Goal: Transaction & Acquisition: Book appointment/travel/reservation

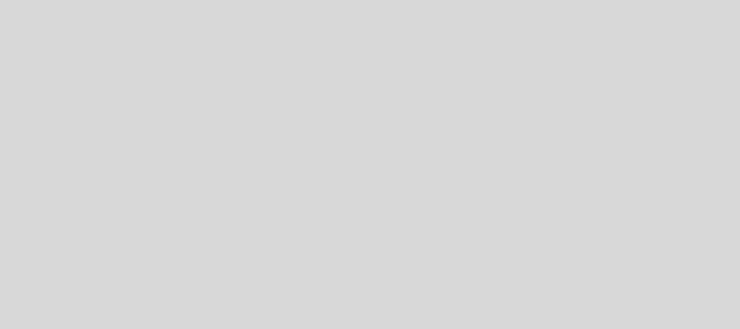
select select "es"
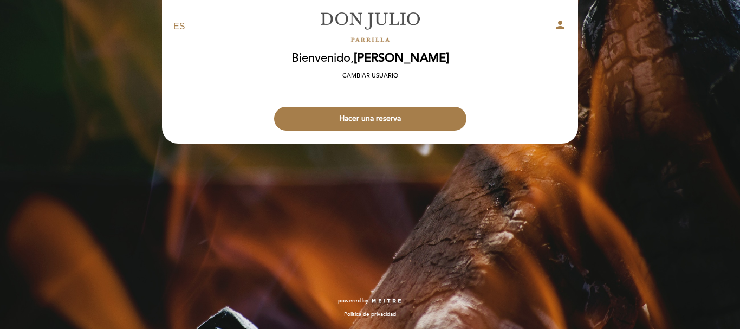
click at [563, 24] on icon "person" at bounding box center [560, 24] width 13 height 13
select select "es"
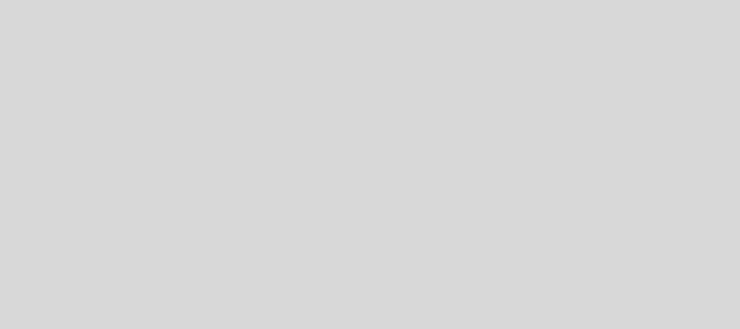
select select "es"
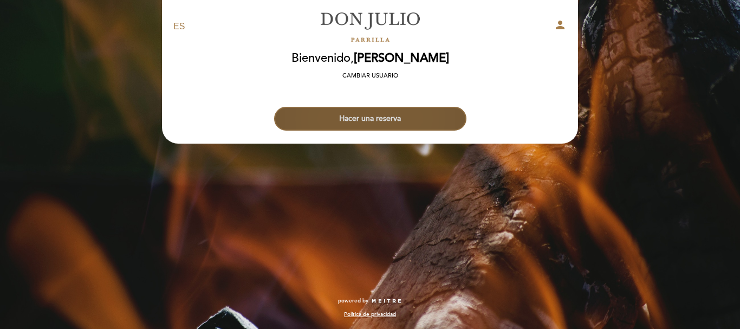
click at [367, 116] on button "Hacer una reserva" at bounding box center [370, 119] width 192 height 24
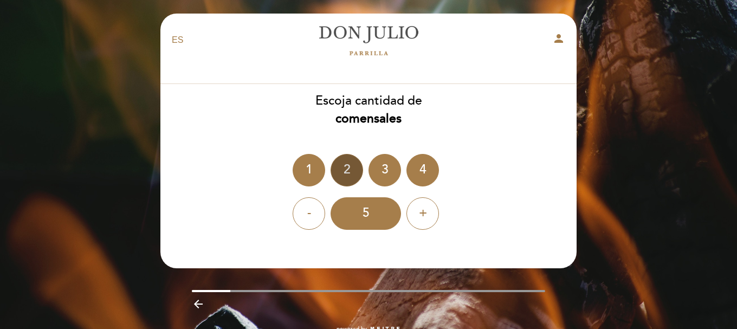
click at [351, 165] on div "2" at bounding box center [347, 170] width 33 height 33
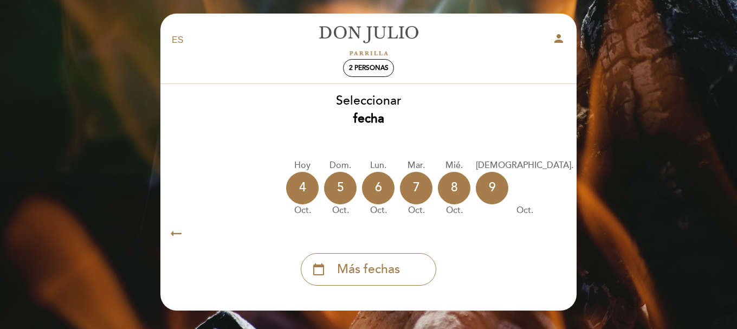
scroll to position [0, 319]
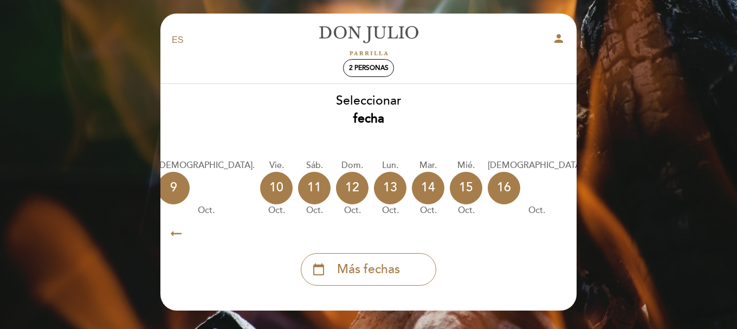
click at [667, 188] on div "calendar_today" at bounding box center [683, 188] width 33 height 33
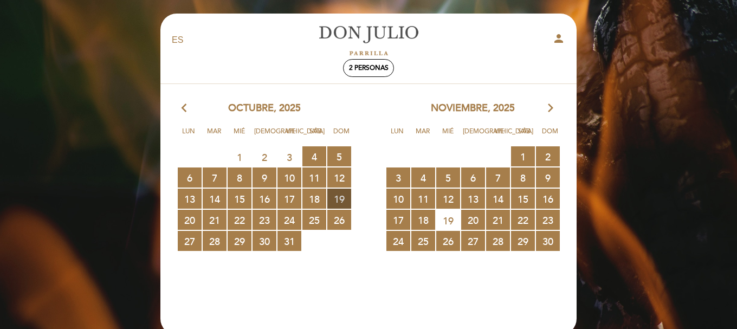
click at [343, 199] on span "19 RESERVAS DISPONIBLES" at bounding box center [339, 199] width 24 height 20
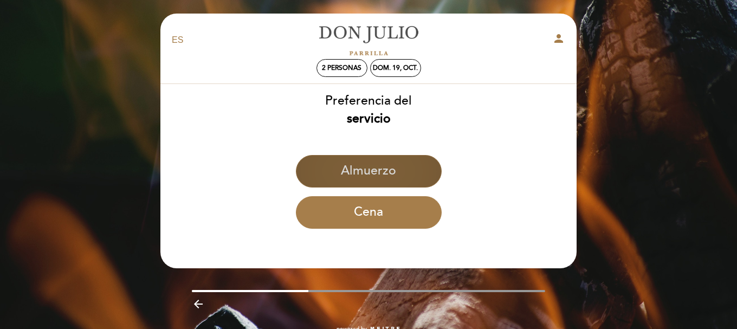
click at [360, 179] on button "Almuerzo" at bounding box center [369, 171] width 146 height 33
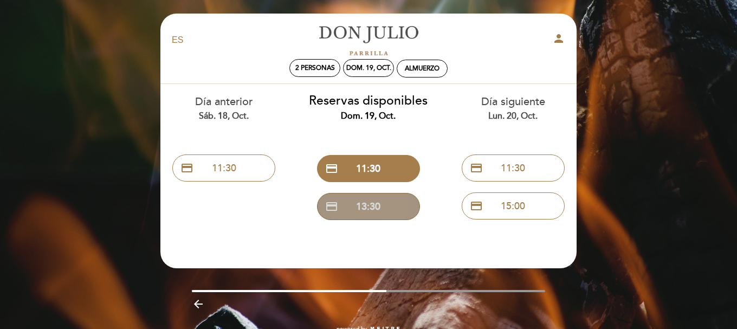
click at [366, 200] on button "credit_card 13:30" at bounding box center [368, 206] width 103 height 27
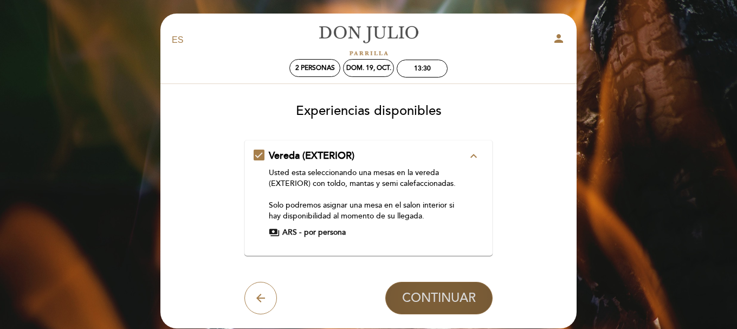
click at [453, 290] on button "CONTINUAR" at bounding box center [438, 298] width 107 height 33
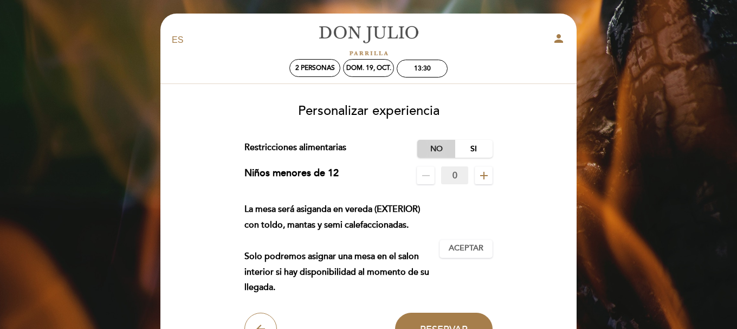
click at [440, 150] on label "No" at bounding box center [436, 149] width 38 height 18
click at [484, 245] on button "Aceptar Aceptado" at bounding box center [466, 249] width 53 height 18
click at [467, 251] on span "Aceptado" at bounding box center [466, 248] width 42 height 11
click at [462, 318] on button "Reservar" at bounding box center [444, 329] width 98 height 33
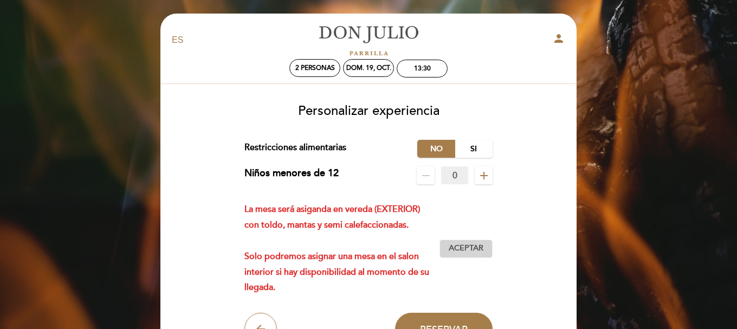
click at [468, 243] on span "Aceptar" at bounding box center [466, 248] width 35 height 11
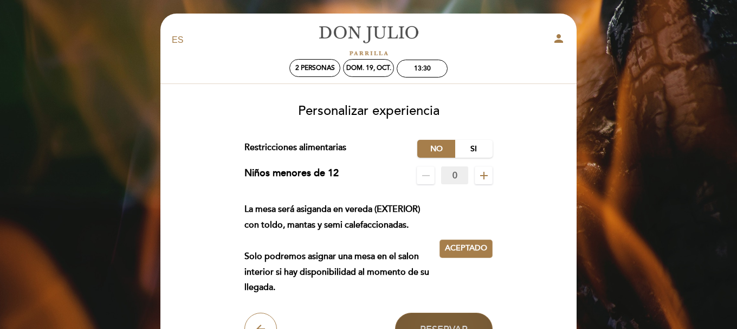
click at [463, 320] on button "Reservar" at bounding box center [444, 329] width 98 height 33
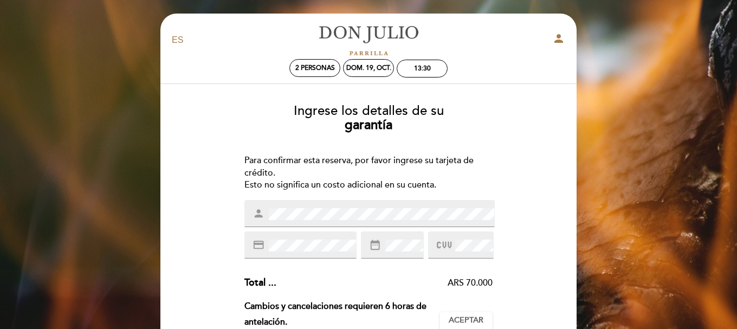
click at [560, 144] on div "Ingrese los detalles de su garantía Para confirmar esta reserva, por favor ingr…" at bounding box center [368, 316] width 401 height 442
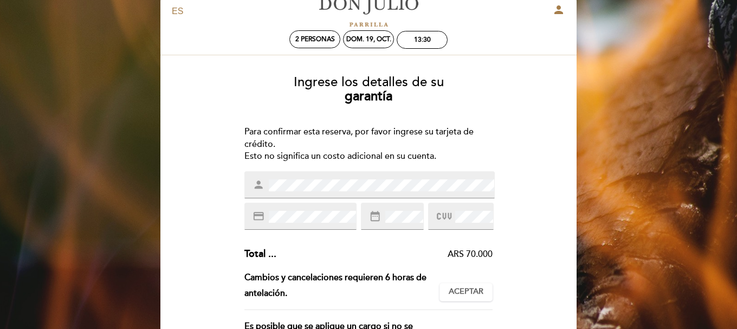
scroll to position [0, 0]
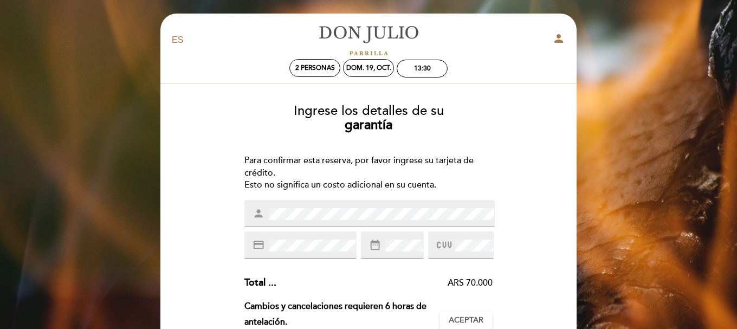
click at [486, 173] on div "Para confirmar esta reserva, por favor ingrese su tarjeta de crédito. Esto no s…" at bounding box center [368, 172] width 249 height 37
click at [257, 241] on icon "credit_card" at bounding box center [259, 245] width 12 height 12
click at [577, 157] on div "EN ES PT [PERSON_NAME] person 2 personas dom. 19, oct. 13:30 [GEOGRAPHIC_DATA] …" at bounding box center [368, 327] width 432 height 626
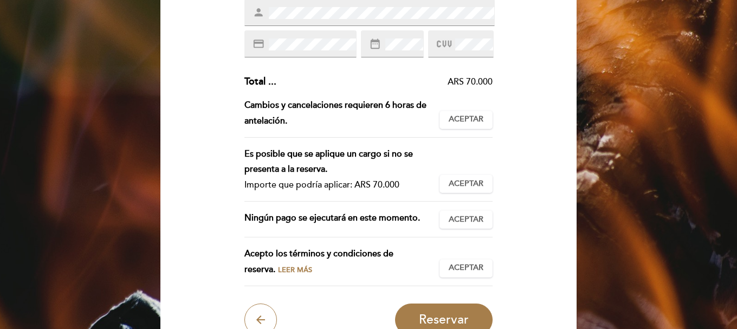
scroll to position [217, 0]
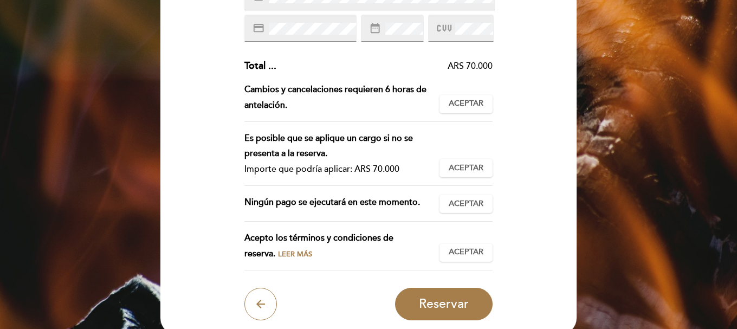
click at [278, 254] on span "Leer más" at bounding box center [295, 254] width 34 height 9
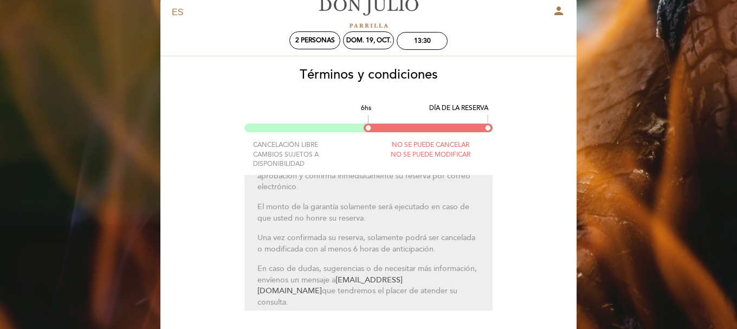
scroll to position [110, 0]
click at [577, 206] on div "EN ES PT [PERSON_NAME] person 2 personas dom. 19, oct. 13:30 [GEOGRAPHIC_DATA] …" at bounding box center [368, 250] width 432 height 528
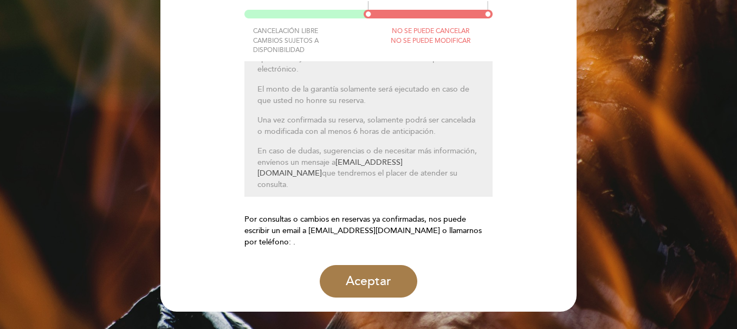
scroll to position [158, 0]
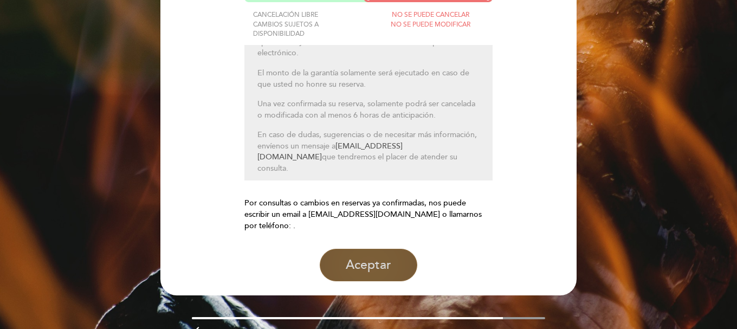
click at [397, 252] on button "Aceptar" at bounding box center [369, 265] width 98 height 33
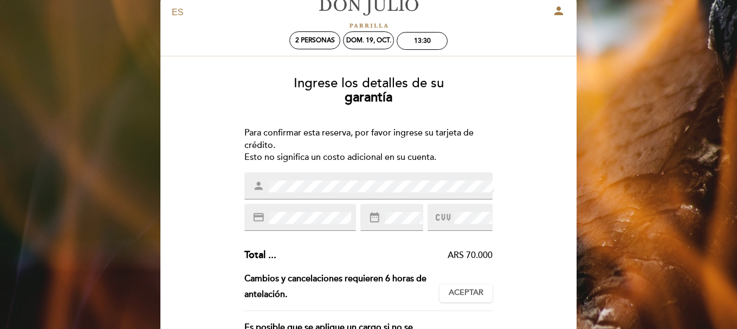
scroll to position [0, 0]
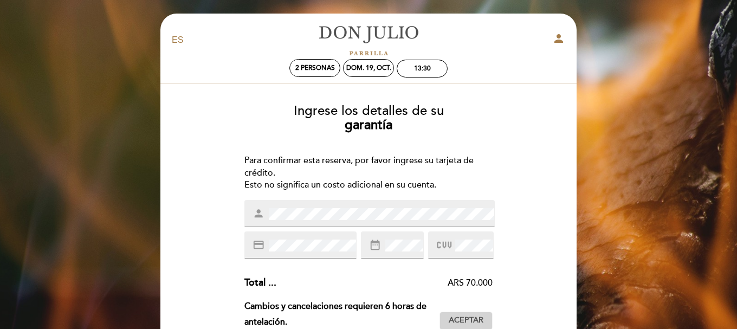
click at [468, 319] on span "Aceptar" at bounding box center [466, 320] width 35 height 11
drag, startPoint x: 697, startPoint y: 228, endPoint x: 699, endPoint y: 247, distance: 19.1
click at [699, 247] on div "EN ES PT [PERSON_NAME] person 2 personas dom. 19, oct. 13:30 [GEOGRAPHIC_DATA] …" at bounding box center [368, 320] width 737 height 640
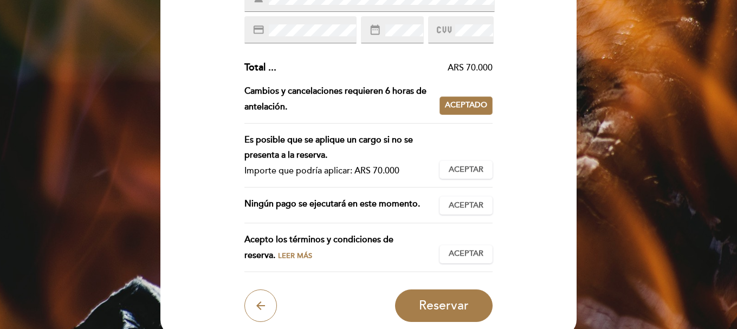
scroll to position [217, 0]
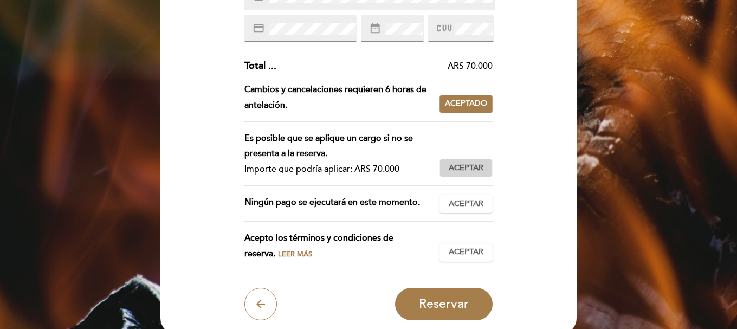
click at [482, 172] on span "Aceptar" at bounding box center [466, 168] width 35 height 11
click at [480, 198] on button "Aceptar Aceptado" at bounding box center [466, 204] width 53 height 18
click at [480, 198] on span "Aceptado" at bounding box center [466, 203] width 42 height 11
click at [481, 205] on span "Aceptar" at bounding box center [466, 203] width 35 height 11
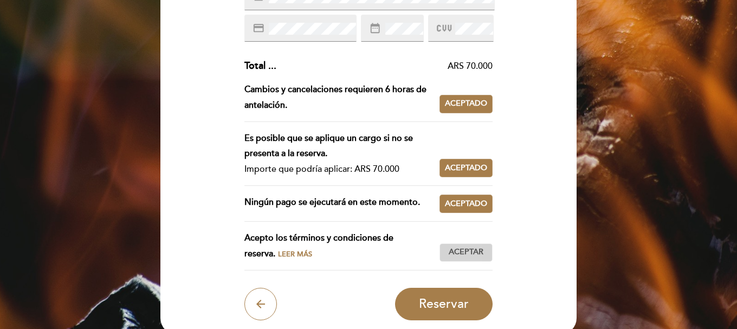
click at [470, 250] on span "Aceptar" at bounding box center [466, 252] width 35 height 11
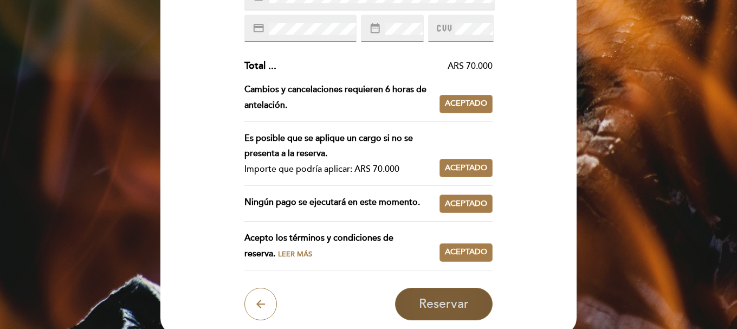
click at [460, 298] on span "Reservar" at bounding box center [444, 303] width 50 height 15
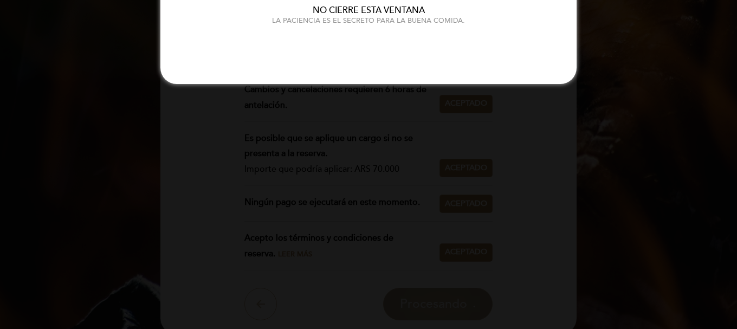
scroll to position [0, 0]
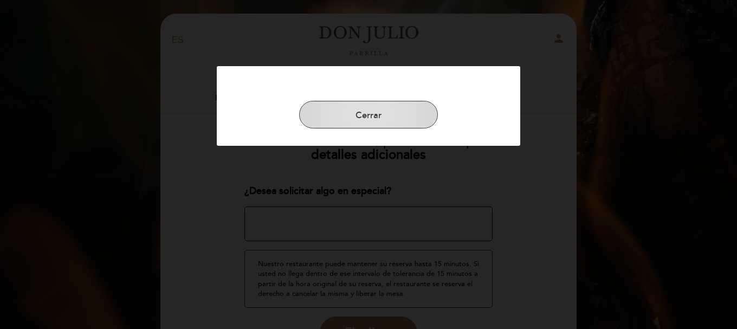
click at [400, 107] on button "Cerrar" at bounding box center [368, 115] width 139 height 28
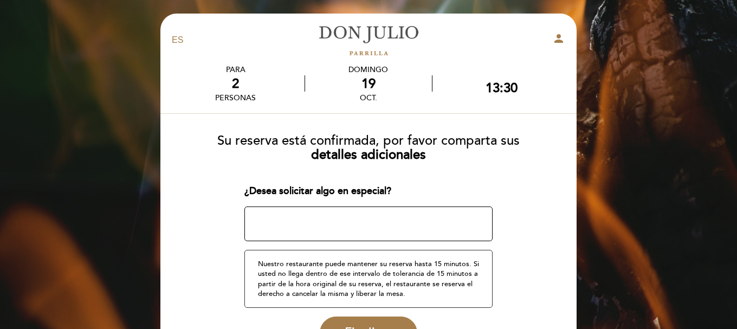
click at [586, 227] on div "EN ES PT [PERSON_NAME] person PARA 2 personas [DATE] 13:30" at bounding box center [368, 208] width 737 height 417
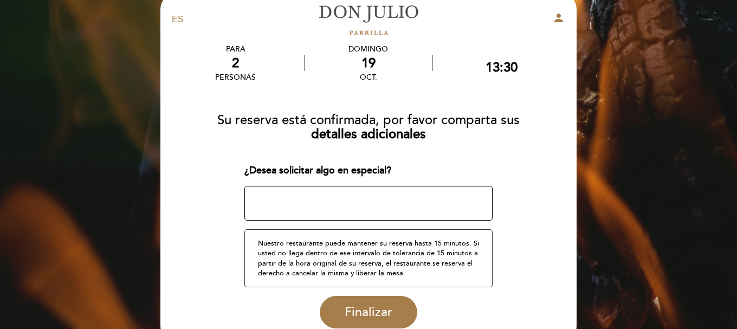
scroll to position [22, 0]
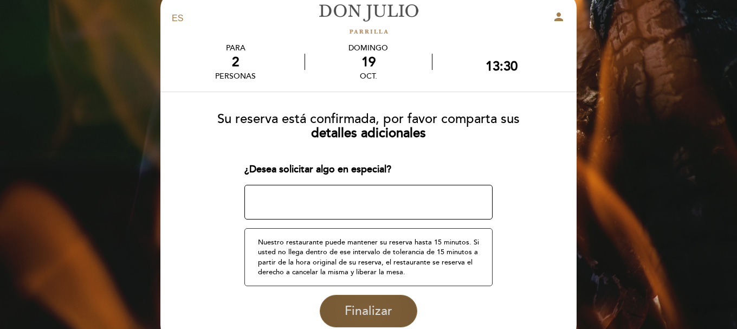
click at [367, 319] on button "Finalizar" at bounding box center [369, 311] width 98 height 33
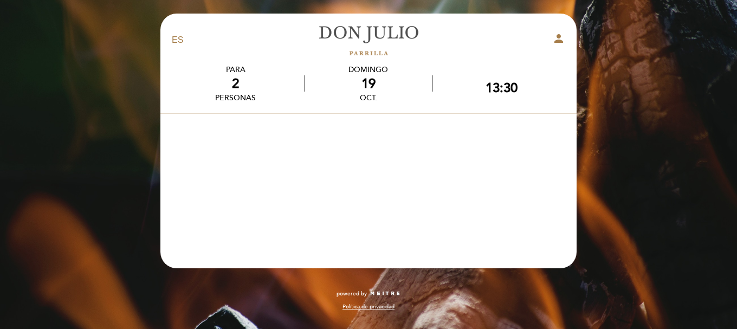
scroll to position [0, 0]
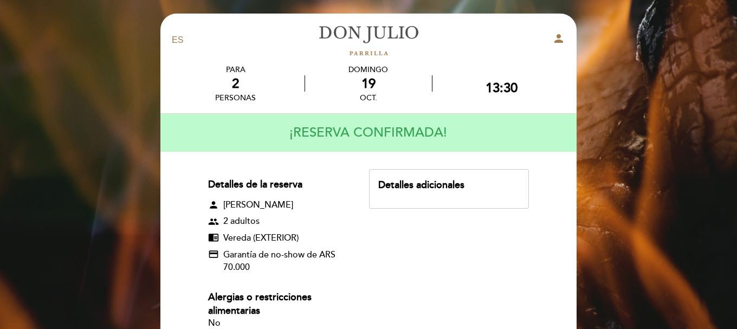
click at [587, 143] on div "EN ES PT [PERSON_NAME] person PARA 2 personas [DATE] 13:30" at bounding box center [368, 252] width 737 height 504
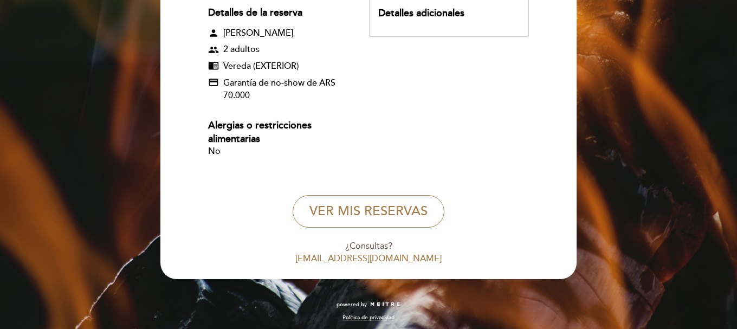
scroll to position [173, 0]
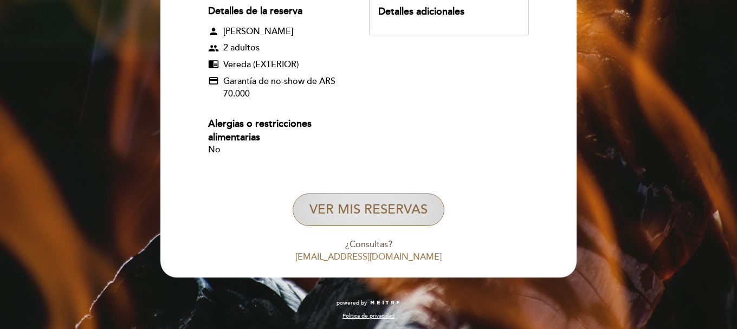
click at [435, 202] on button "VER MIS RESERVAS" at bounding box center [369, 209] width 152 height 33
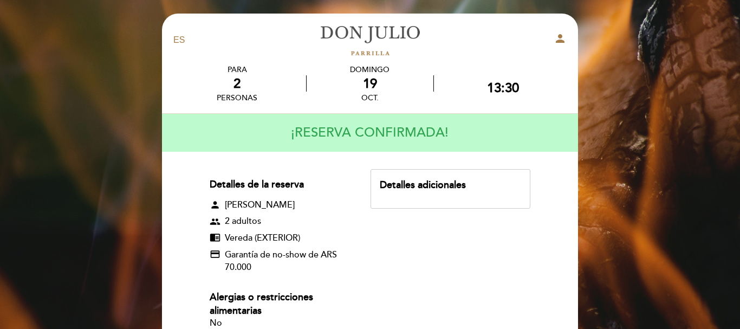
select select "es"
